Goal: Information Seeking & Learning: Learn about a topic

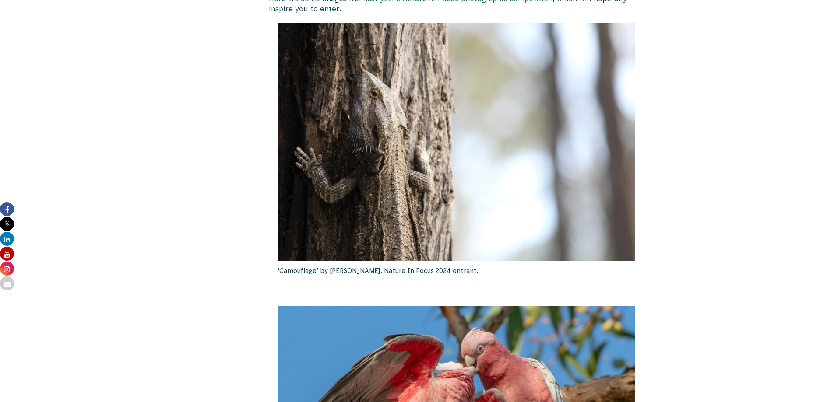
scroll to position [943, 0]
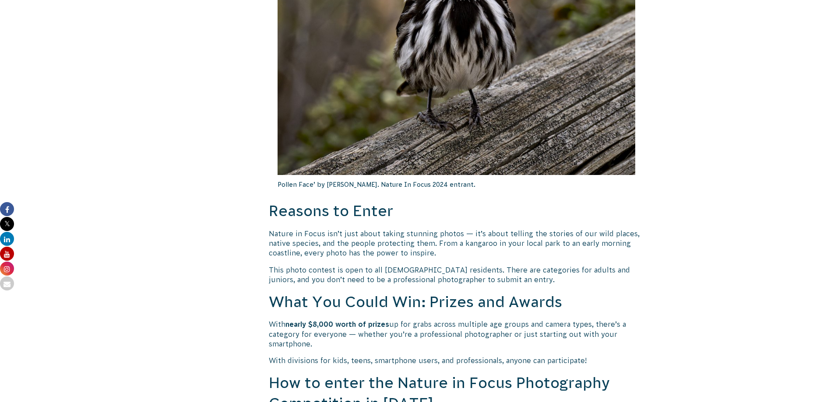
drag, startPoint x: 838, startPoint y: 197, endPoint x: 839, endPoint y: 79, distance: 118.1
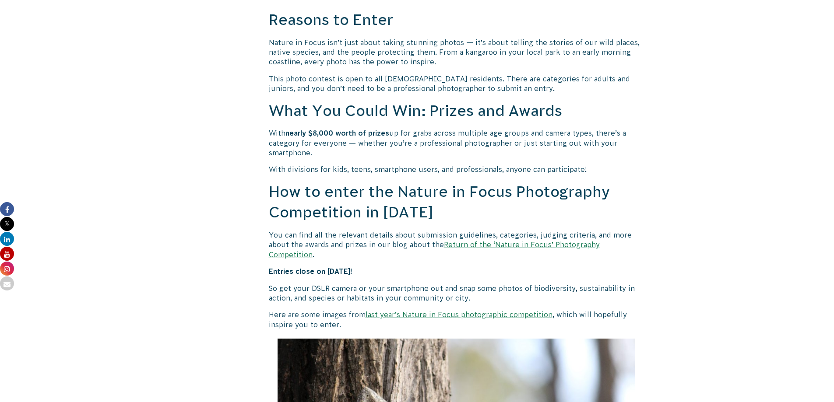
scroll to position [660, 0]
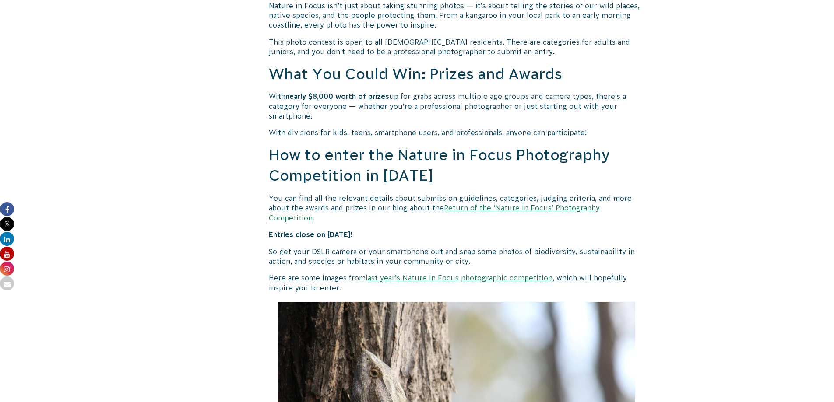
click at [525, 209] on link "Return of the ‘Nature in Focus’ Photography Competition" at bounding box center [434, 213] width 331 height 18
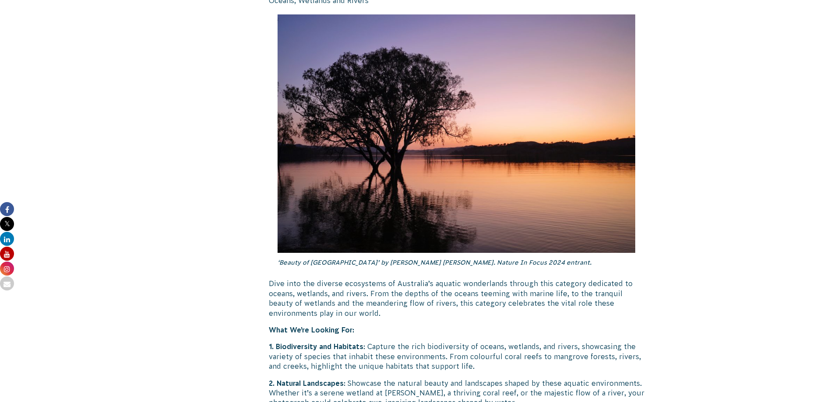
scroll to position [1055, 0]
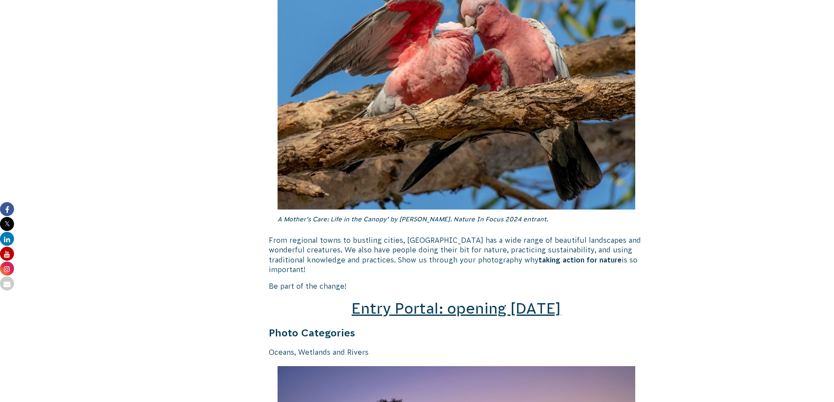
click at [475, 303] on span "Entry Portal: opening July 4" at bounding box center [455, 308] width 209 height 17
